Goal: Task Accomplishment & Management: Manage account settings

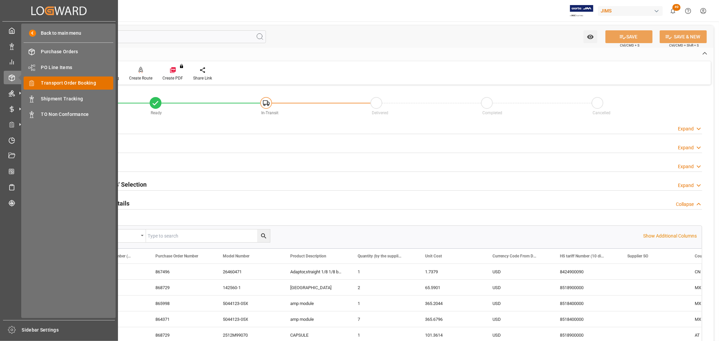
click at [48, 84] on span "Transport Order Booking" at bounding box center [77, 83] width 72 height 7
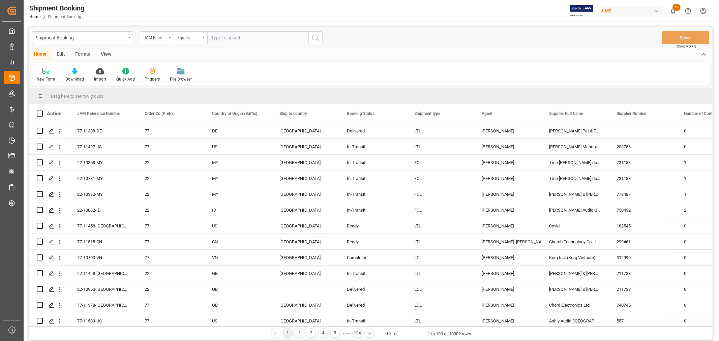
click at [206, 38] on div "Equals" at bounding box center [191, 37] width 34 height 13
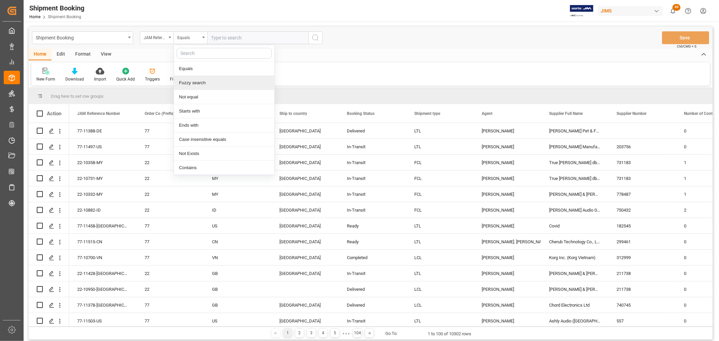
click at [205, 81] on div "Fuzzy search" at bounding box center [224, 83] width 100 height 14
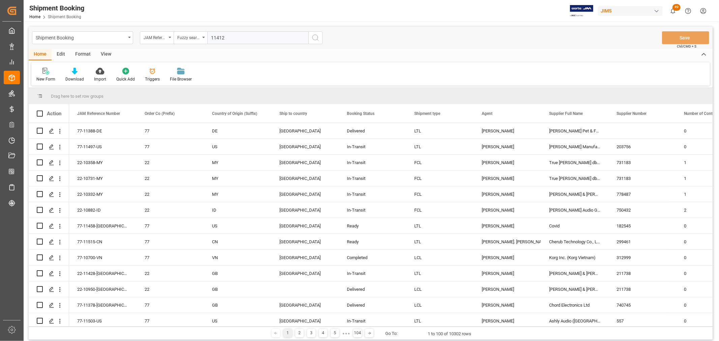
type input "11412"
click at [321, 39] on button "search button" at bounding box center [315, 37] width 14 height 13
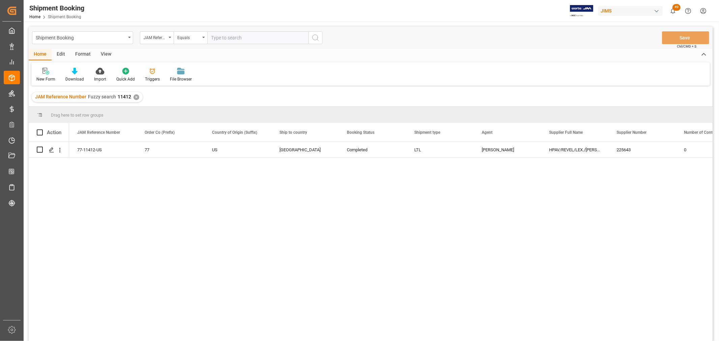
click at [177, 188] on div "77-11412-US 77 US Canada Completed LTL [PERSON_NAME] HPAV/REVEL/LEX./[PERSON_NA…" at bounding box center [390, 244] width 643 height 204
click at [52, 148] on icon "Press SPACE to select this row." at bounding box center [51, 149] width 5 height 5
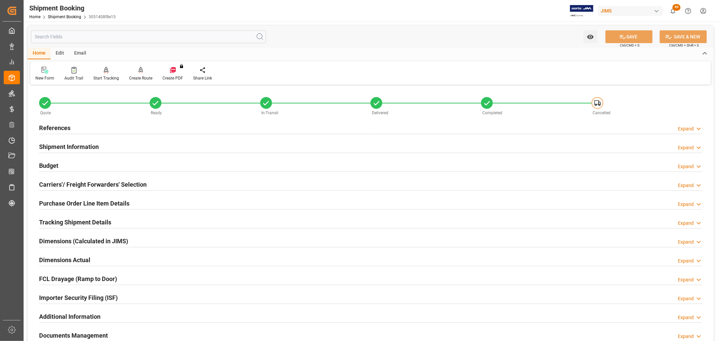
scroll to position [150, 0]
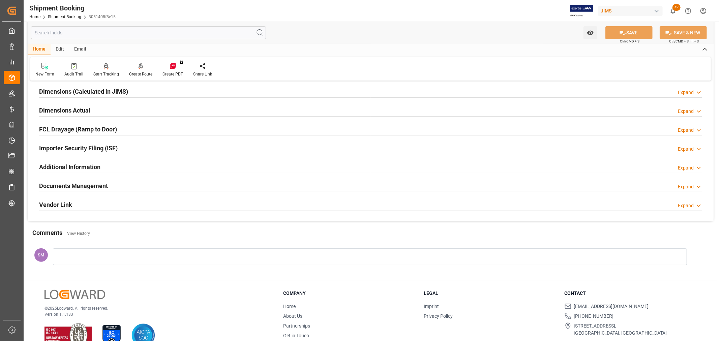
click at [78, 186] on h2 "Documents Management" at bounding box center [73, 185] width 69 height 9
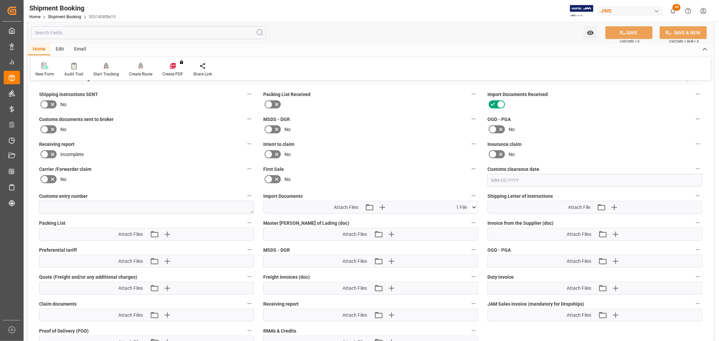
scroll to position [262, 0]
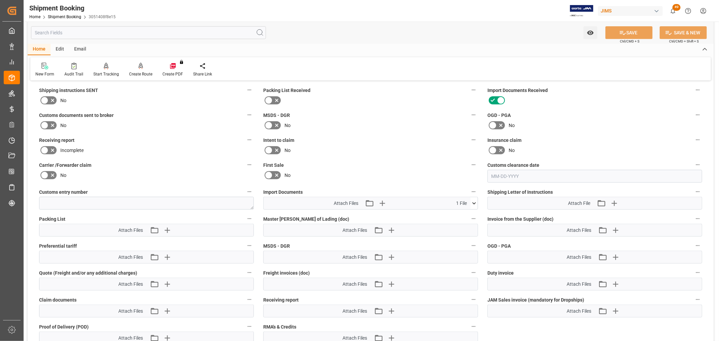
click at [473, 201] on icon at bounding box center [474, 203] width 7 height 7
click at [383, 201] on icon "button" at bounding box center [382, 203] width 11 height 11
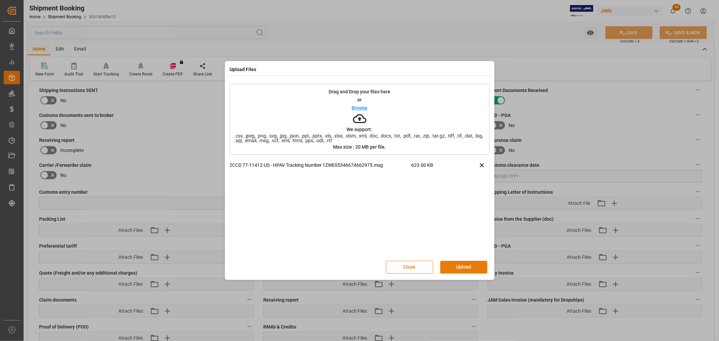
click at [471, 268] on button "Upload" at bounding box center [463, 267] width 47 height 13
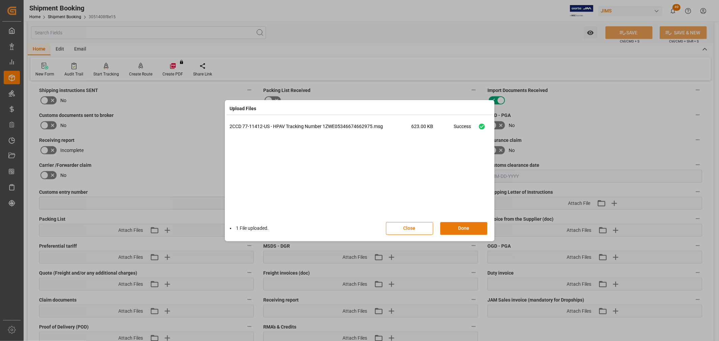
click at [462, 231] on button "Done" at bounding box center [463, 228] width 47 height 13
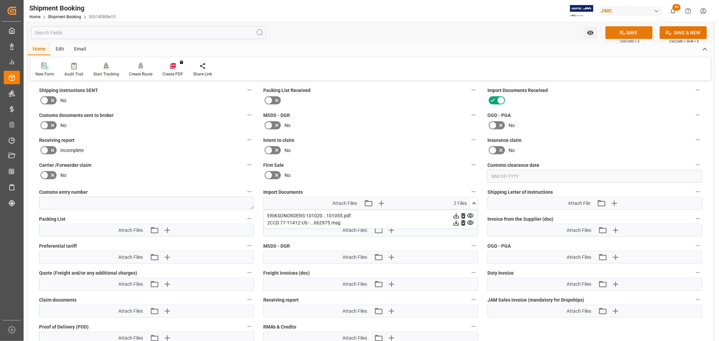
click at [635, 35] on button "SAVE" at bounding box center [628, 32] width 47 height 13
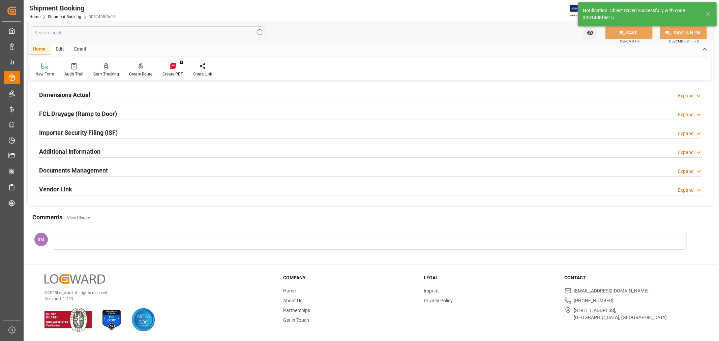
scroll to position [165, 0]
